Goal: Information Seeking & Learning: Learn about a topic

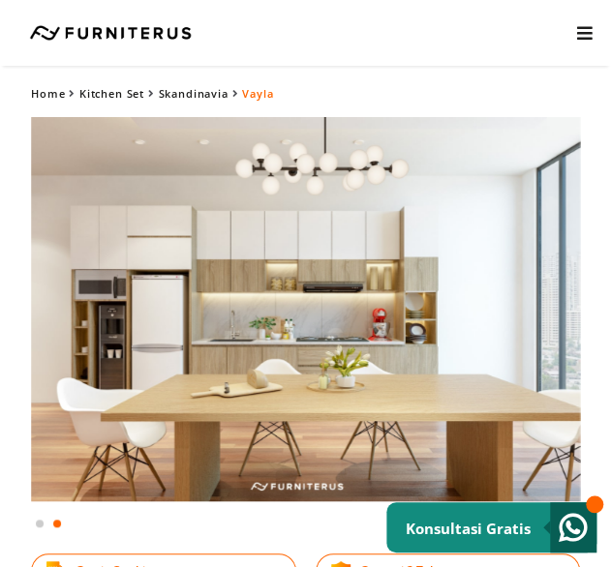
scroll to position [12, 0]
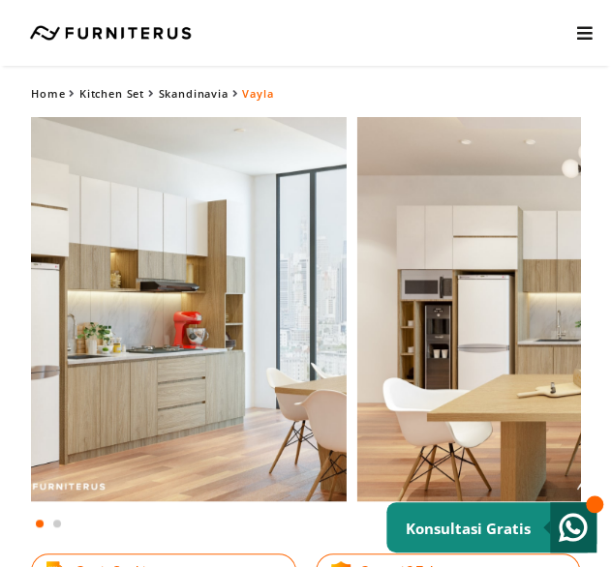
click at [610, 392] on html "Kitchen Set Lemari Custom Interior Set Portfolio KONSULTASI GRATIS Kitchen Set …" at bounding box center [305, 271] width 611 height 567
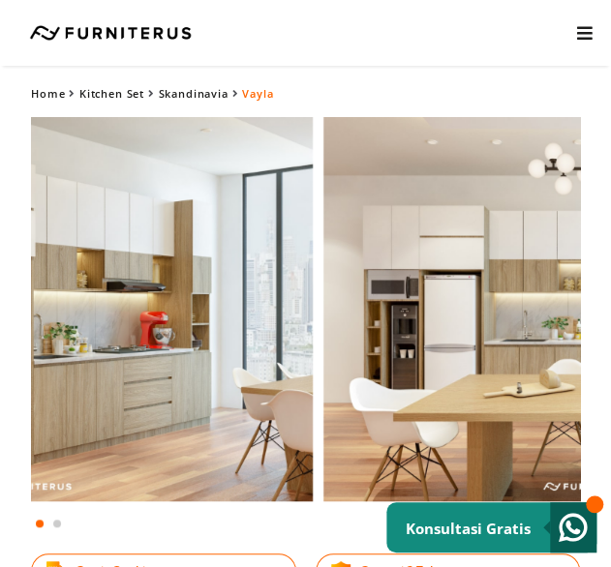
click at [0, 365] on html "Kitchen Set Lemari Custom Interior Set Portfolio KONSULTASI GRATIS Kitchen Set …" at bounding box center [305, 271] width 611 height 567
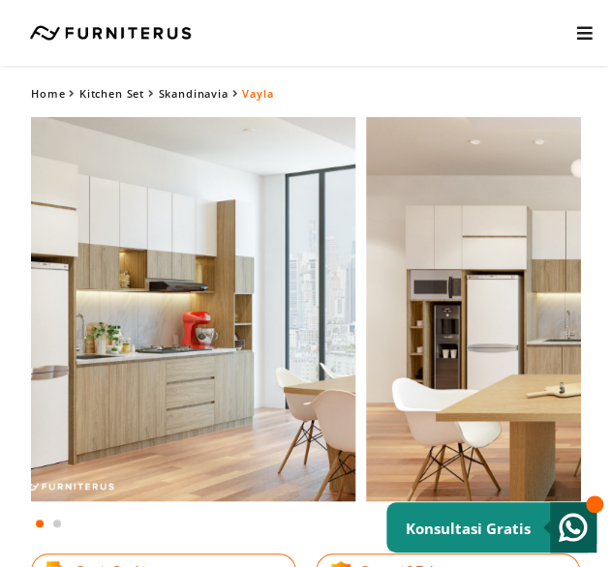
click at [610, 373] on html "Kitchen Set Lemari Custom Interior Set Portfolio KONSULTASI GRATIS Kitchen Set …" at bounding box center [305, 271] width 611 height 567
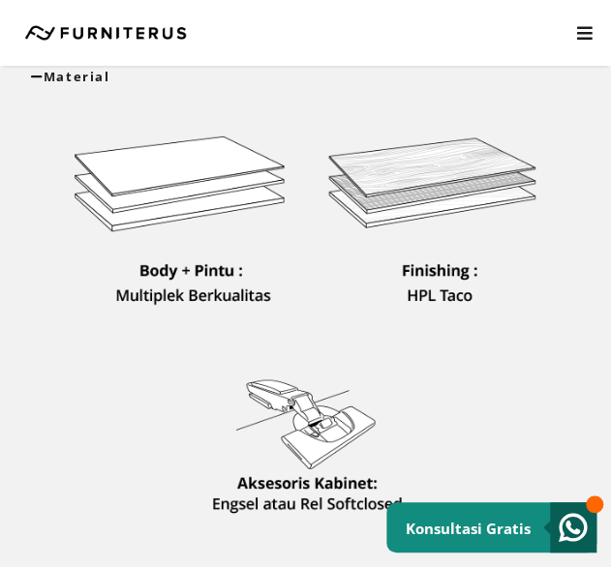
scroll to position [484, 0]
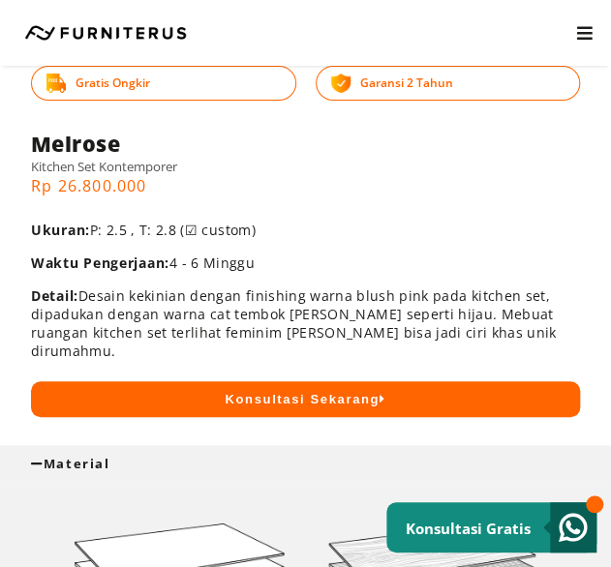
click at [198, 455] on div "Material" at bounding box center [305, 463] width 549 height 17
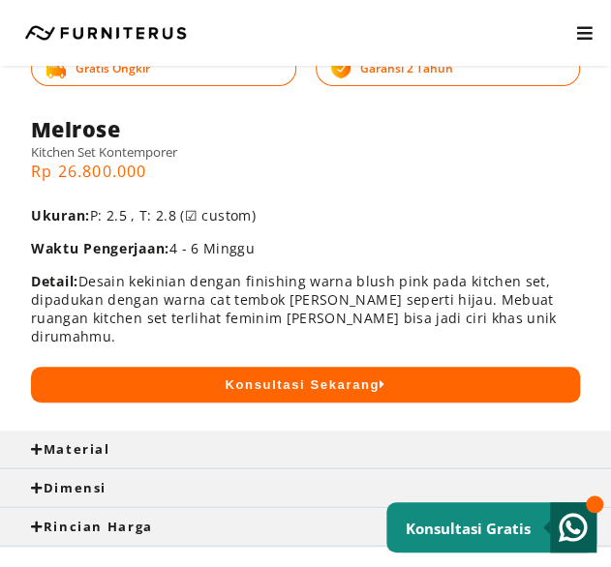
scroll to position [678, 0]
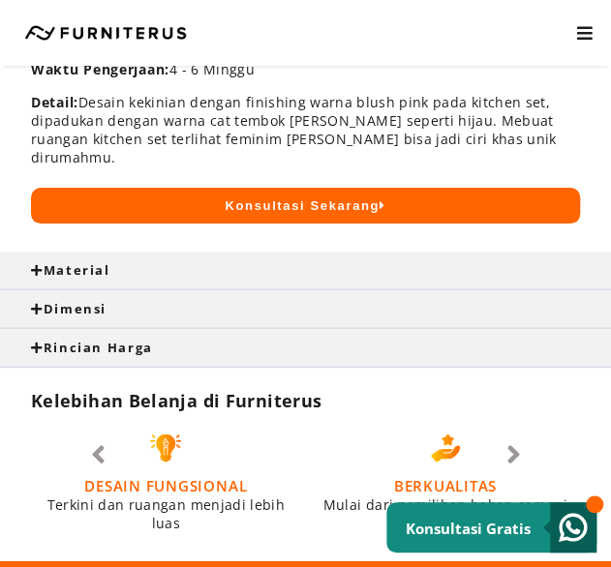
click at [147, 300] on div "Dimensi" at bounding box center [305, 308] width 549 height 17
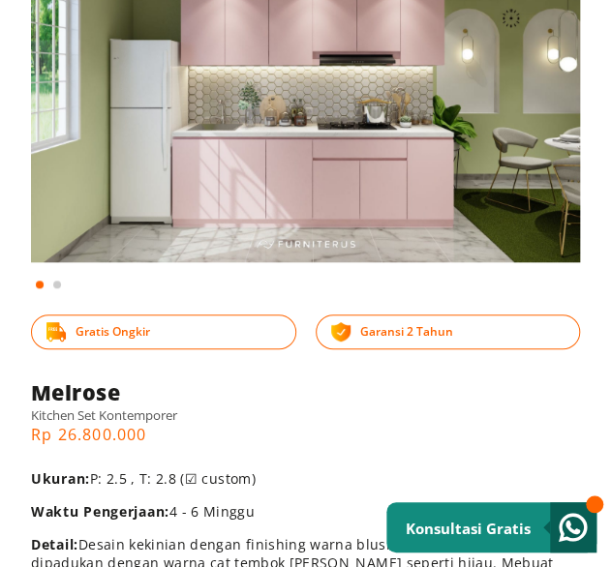
scroll to position [0, 0]
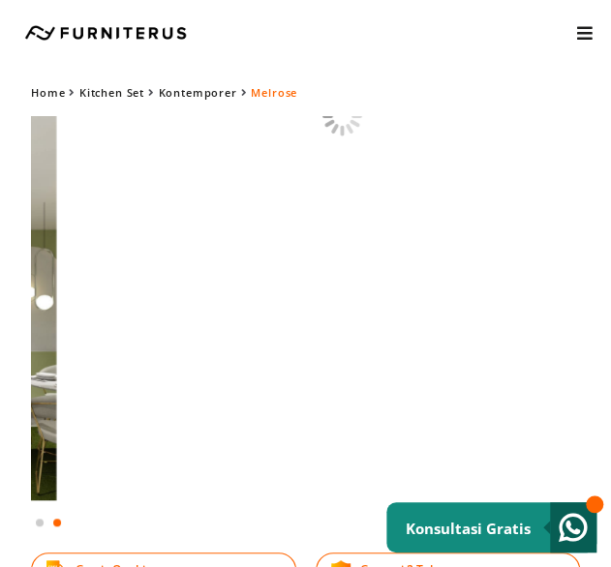
click at [0, 374] on html "Kitchen Set Lemari Custom Interior Set Portfolio KONSULTASI GRATIS Kitchen Set …" at bounding box center [305, 283] width 611 height 567
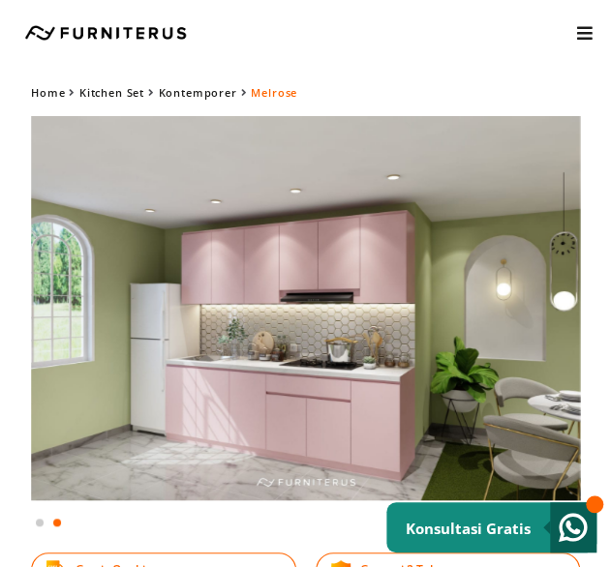
click at [199, 249] on img at bounding box center [305, 308] width 549 height 384
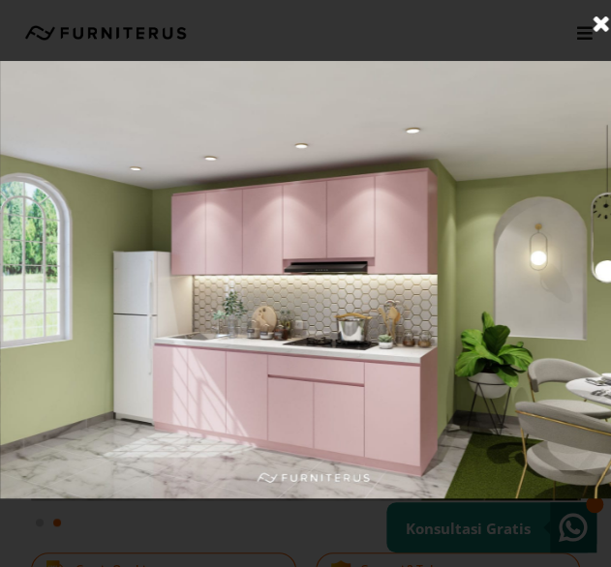
click at [602, 14] on link at bounding box center [601, 24] width 48 height 48
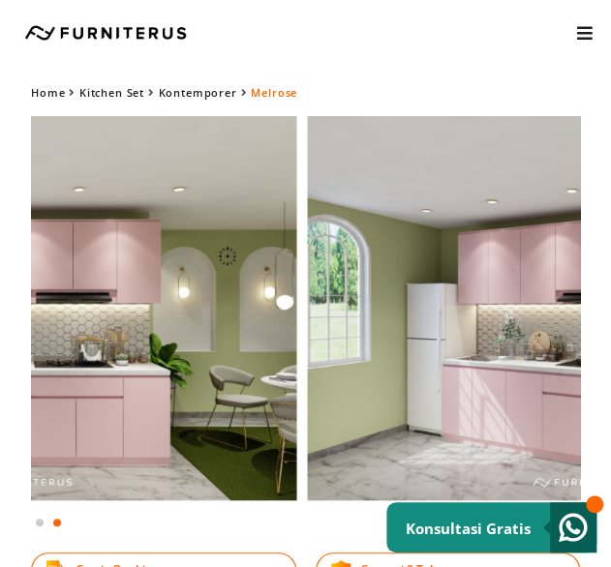
click at [610, 340] on html "Kitchen Set Lemari Custom Interior Set Portfolio KONSULTASI GRATIS Kitchen Set …" at bounding box center [305, 283] width 611 height 567
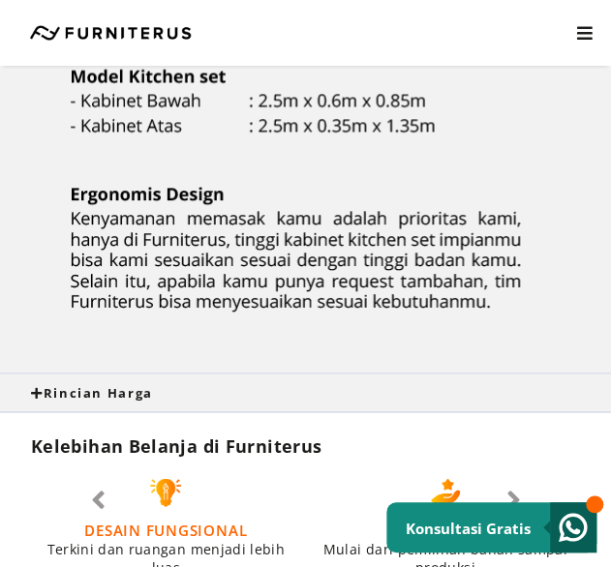
scroll to position [968, 0]
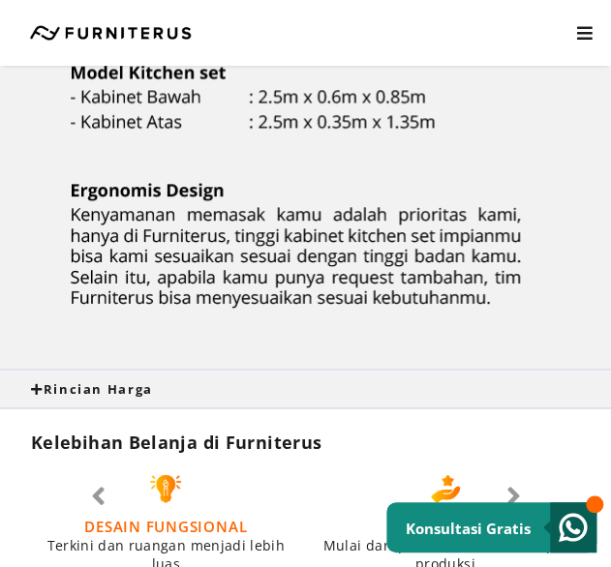
click at [196, 381] on div "Rincian Harga" at bounding box center [305, 389] width 611 height 37
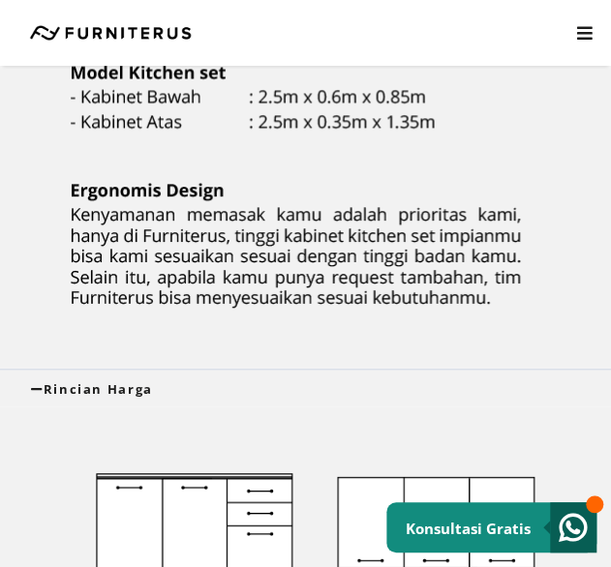
click at [196, 381] on div "Rincian Harga" at bounding box center [305, 389] width 611 height 37
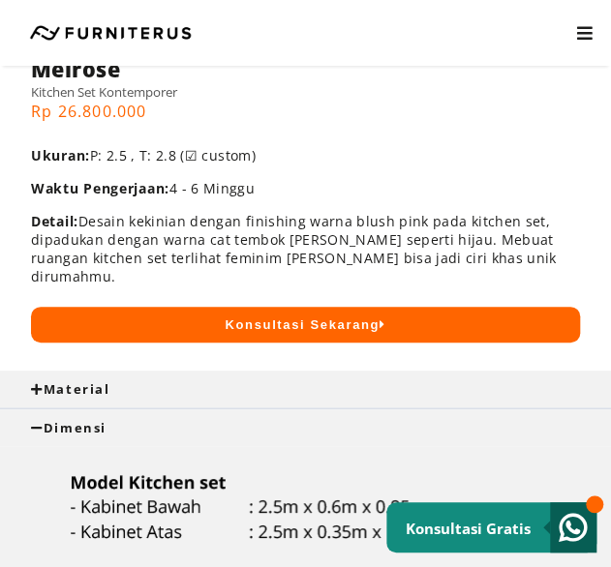
scroll to position [484, 0]
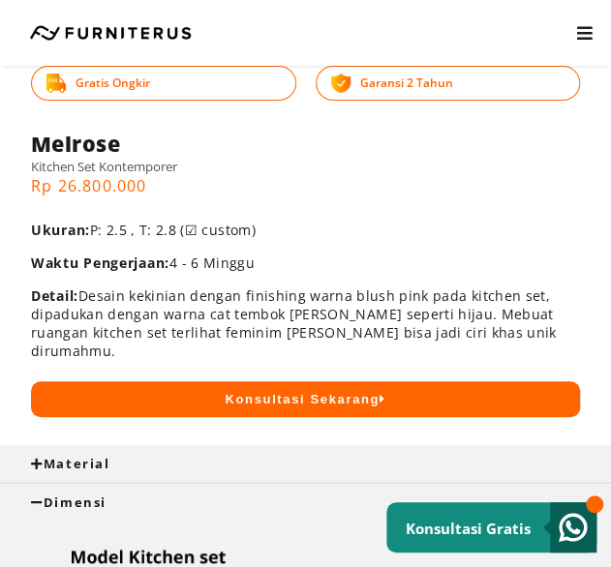
click at [143, 494] on div "Dimensi" at bounding box center [305, 502] width 549 height 17
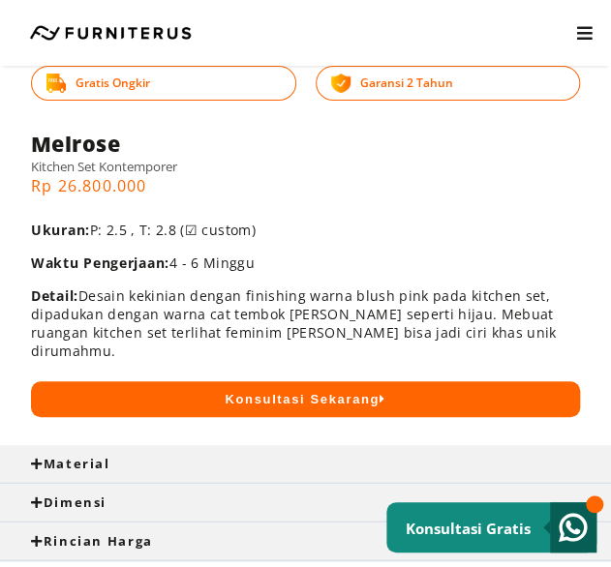
click at [143, 458] on div "Material" at bounding box center [305, 463] width 611 height 37
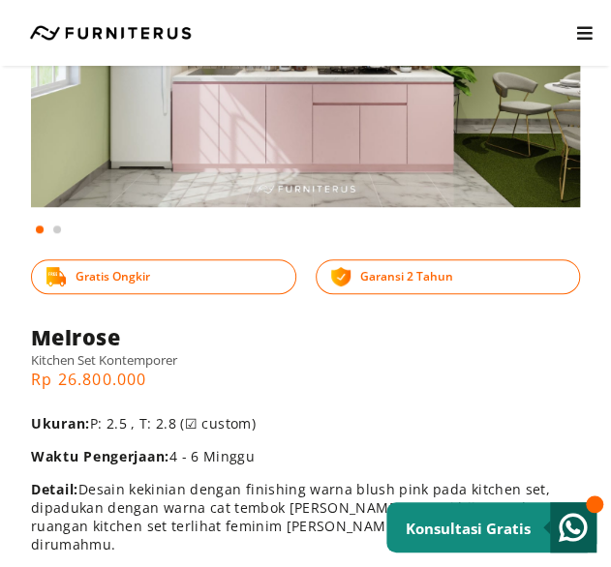
scroll to position [194, 0]
